Goal: Information Seeking & Learning: Learn about a topic

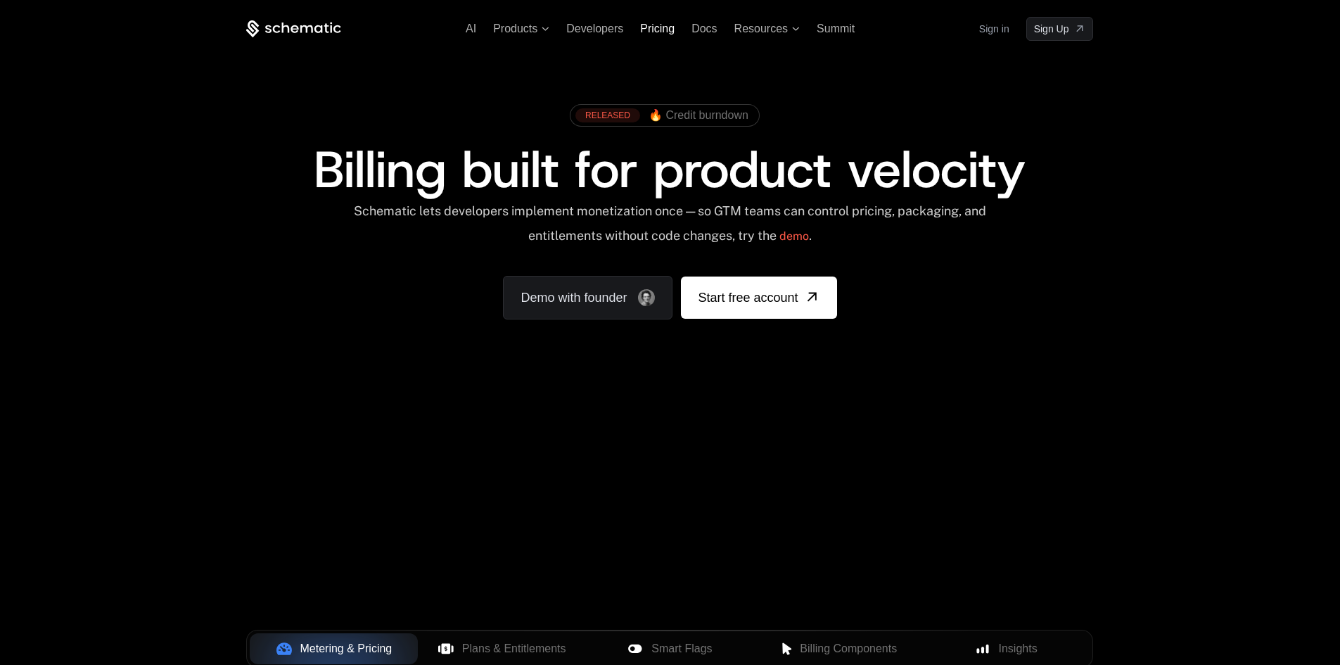
click at [667, 27] on span "Pricing" at bounding box center [657, 29] width 34 height 12
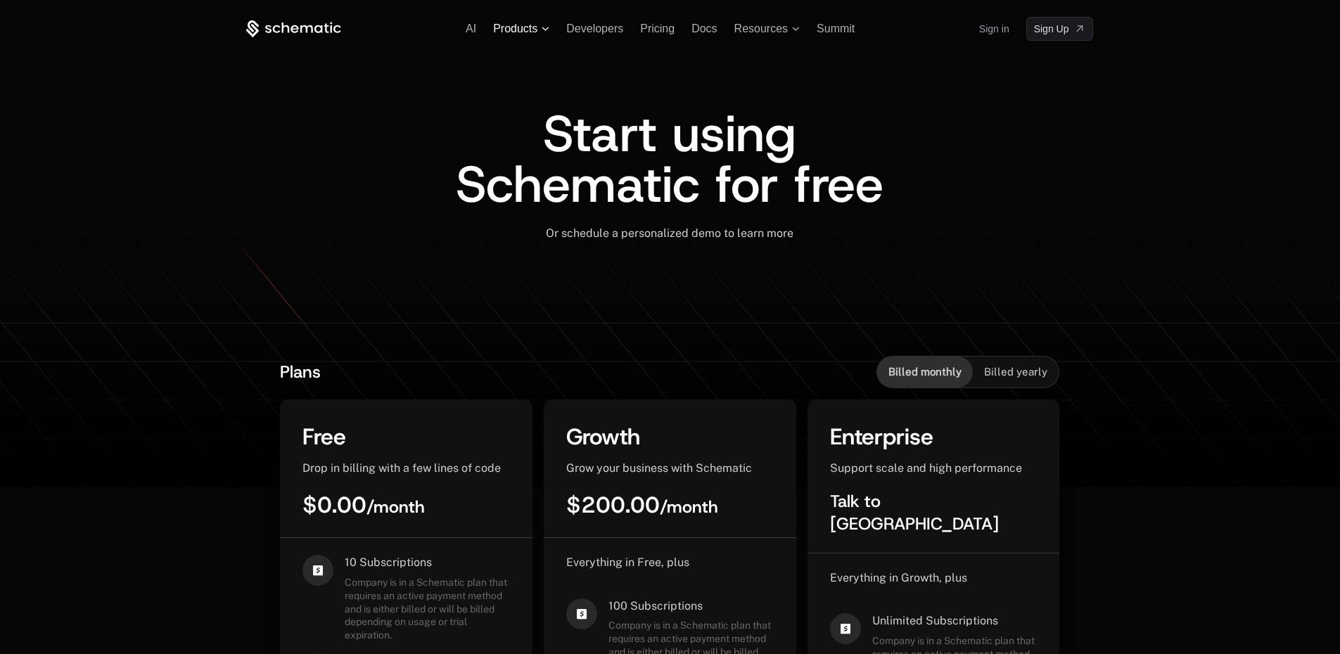
click at [521, 30] on span "Products" at bounding box center [515, 29] width 44 height 13
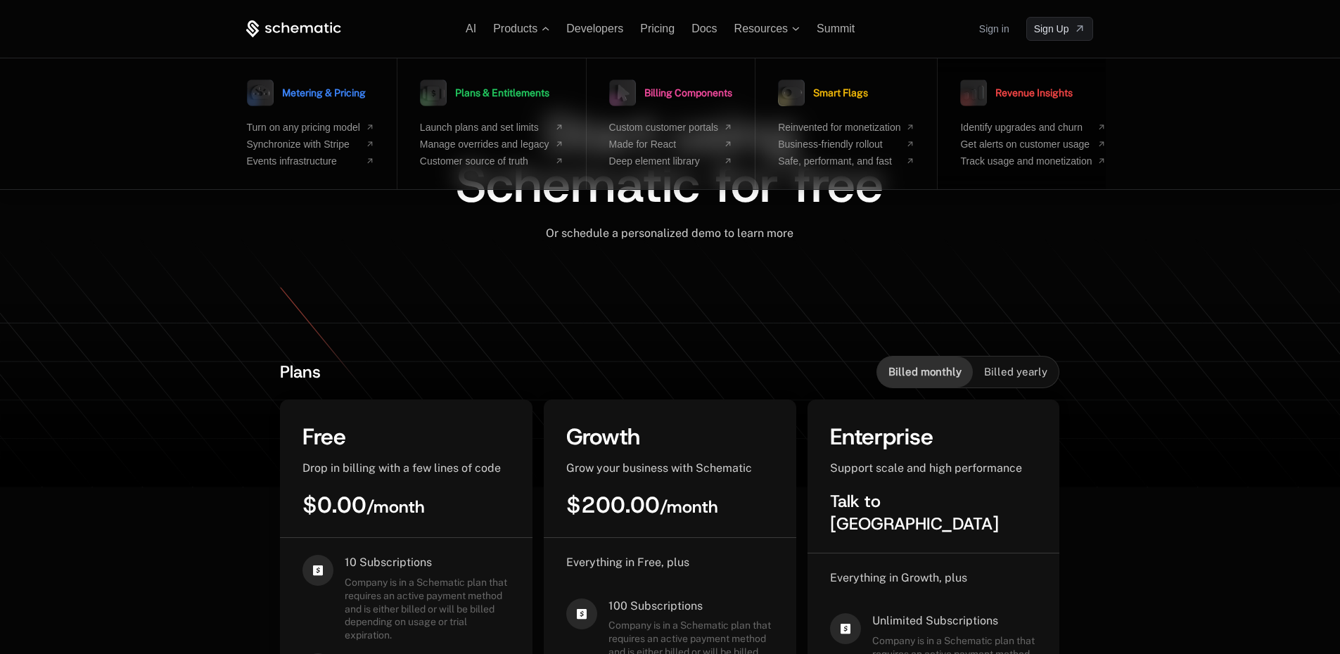
click at [1038, 90] on span "Revenue Insights" at bounding box center [1034, 93] width 77 height 10
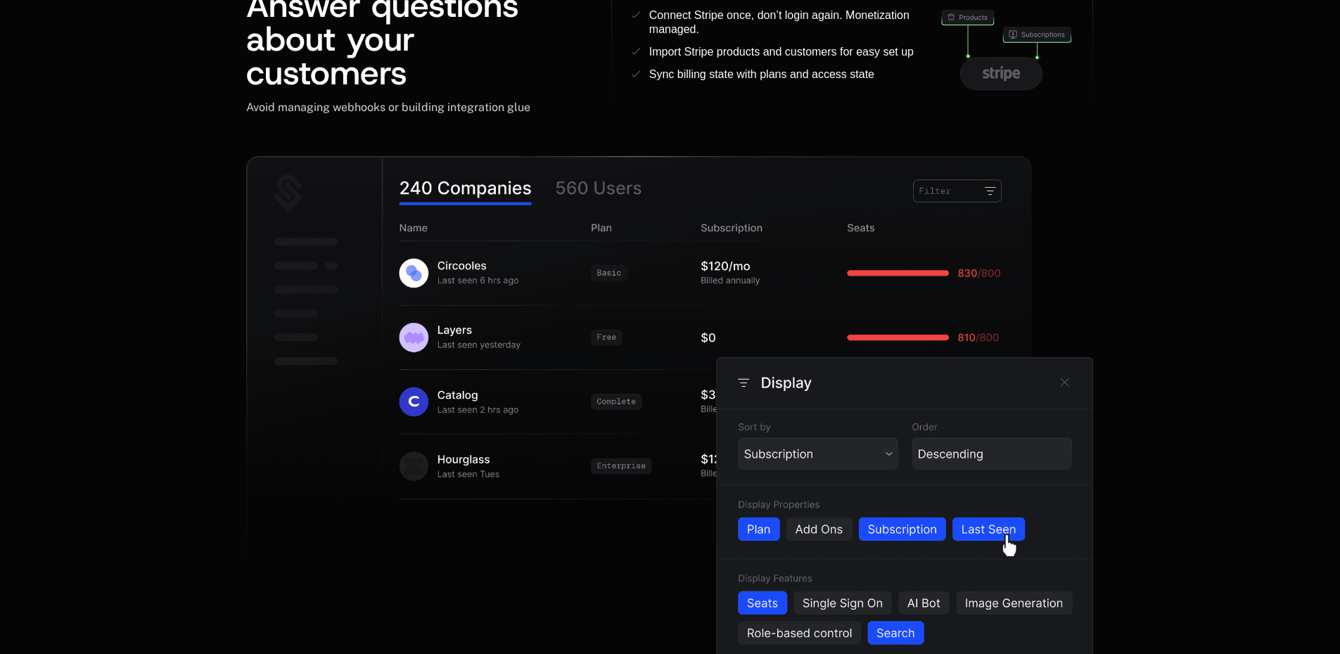
scroll to position [1719, 11]
